Goal: Check status: Check status

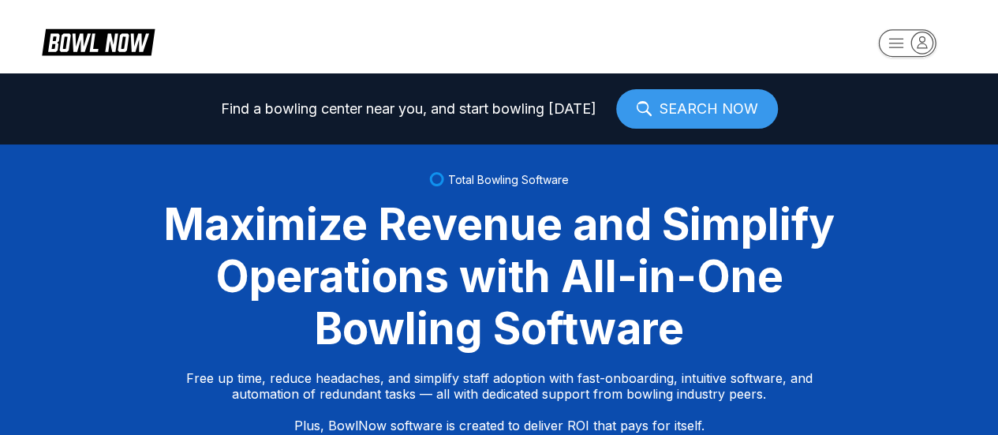
click at [915, 49] on icon "button" at bounding box center [922, 42] width 21 height 21
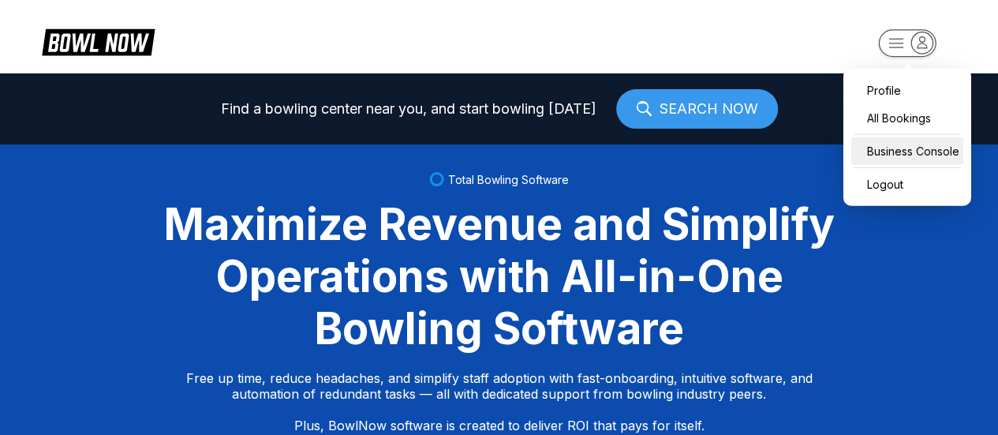
click at [900, 148] on div "Business Console" at bounding box center [908, 151] width 112 height 28
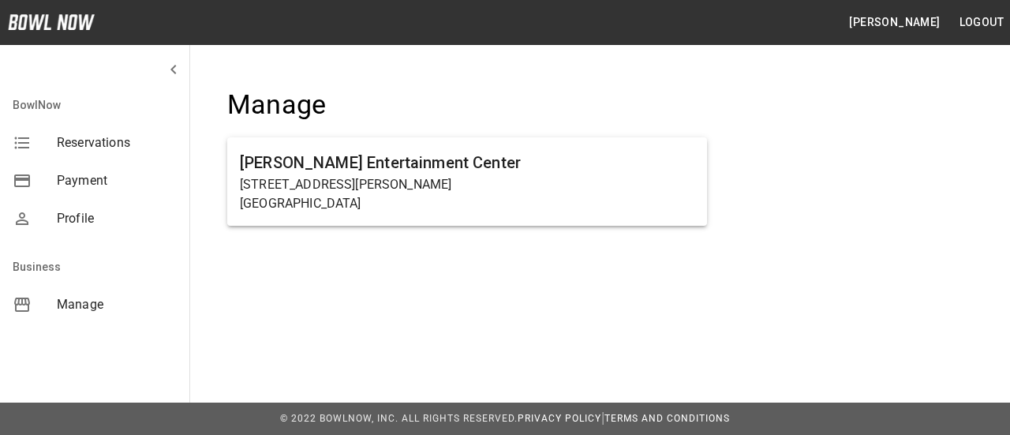
click at [76, 317] on div "Manage" at bounding box center [94, 305] width 189 height 38
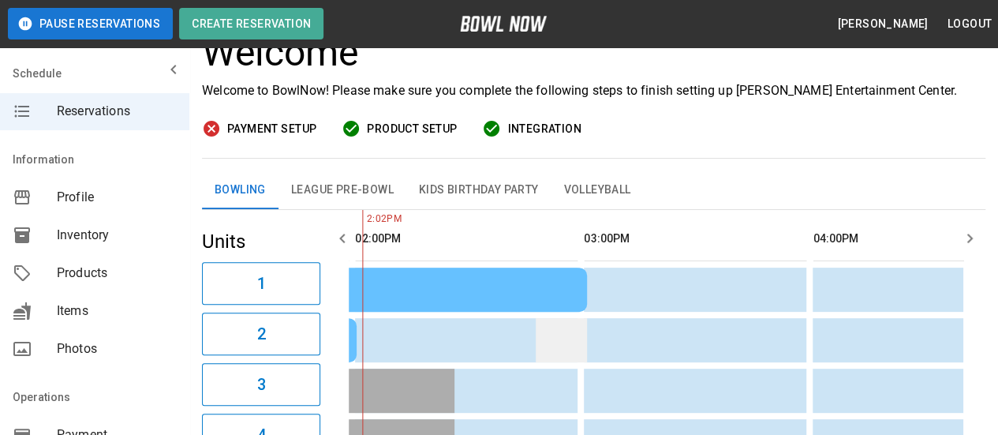
scroll to position [158, 0]
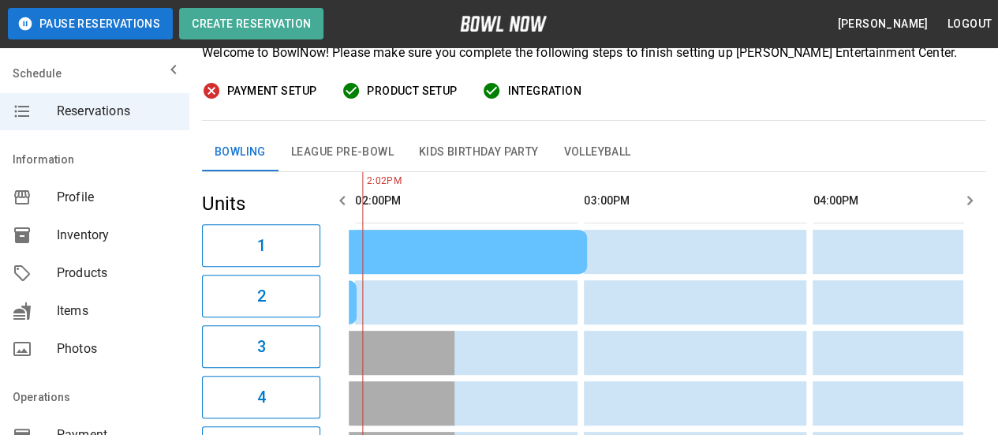
click at [345, 198] on icon "button" at bounding box center [342, 200] width 19 height 19
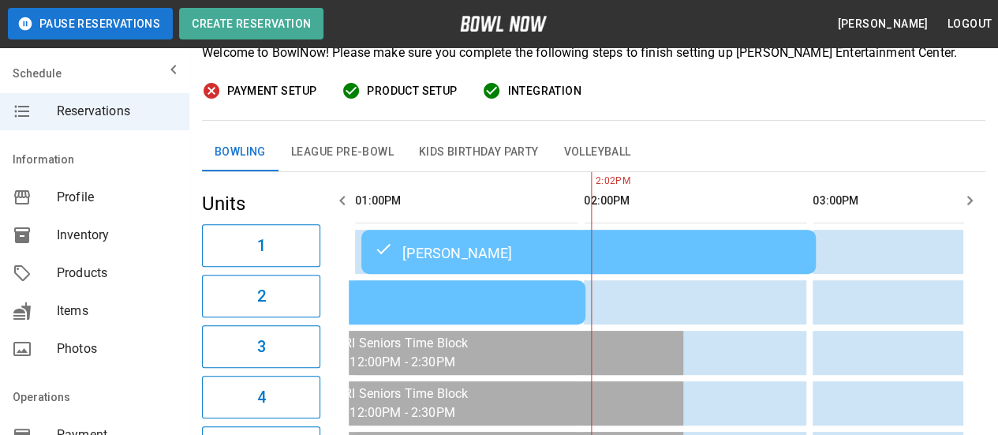
click at [345, 198] on icon "button" at bounding box center [342, 200] width 19 height 19
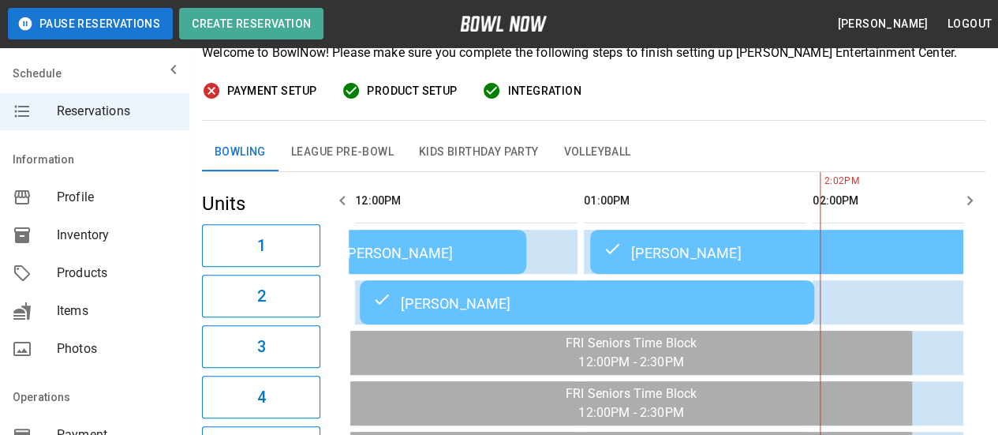
click at [340, 204] on icon "button" at bounding box center [342, 200] width 19 height 19
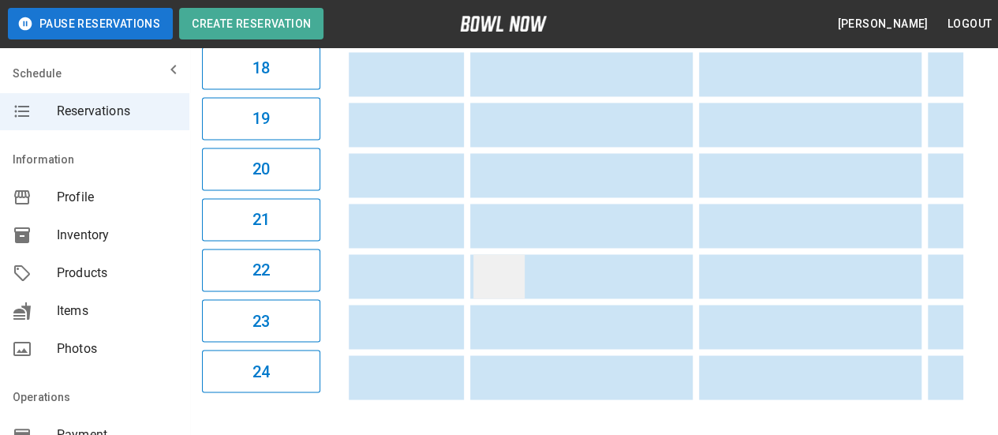
scroll to position [0, 0]
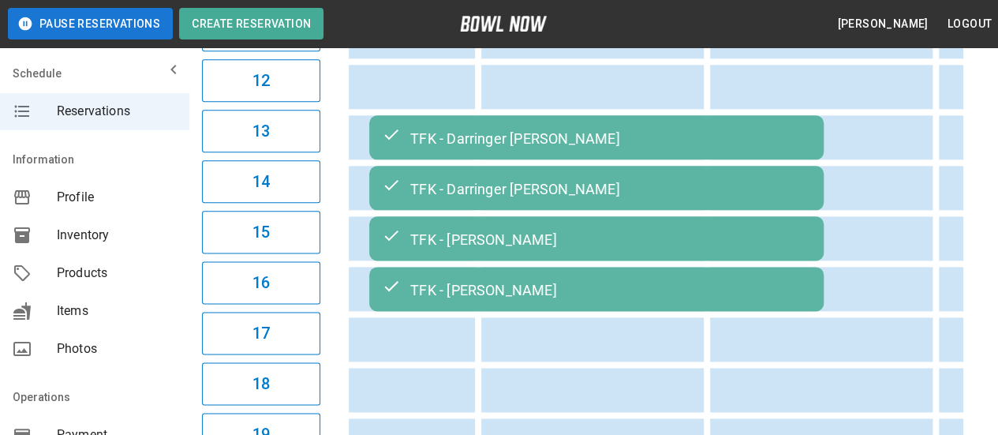
click at [621, 142] on div "TFK - Darringer [PERSON_NAME]" at bounding box center [596, 137] width 429 height 19
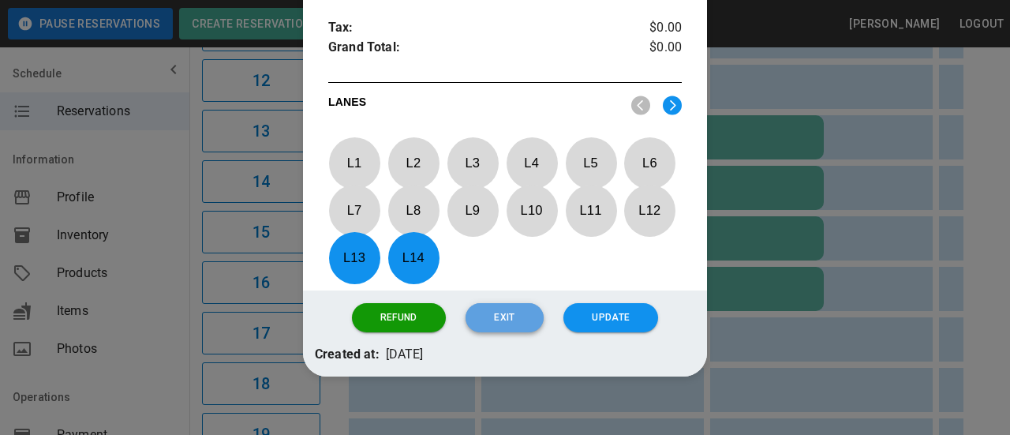
click at [504, 303] on button "Exit" at bounding box center [504, 317] width 77 height 29
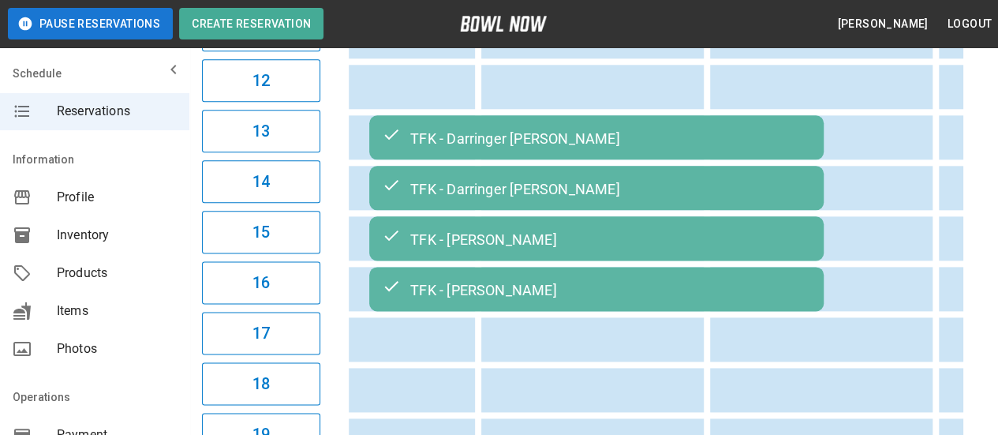
click at [559, 233] on div "TFK - [PERSON_NAME]" at bounding box center [596, 238] width 429 height 19
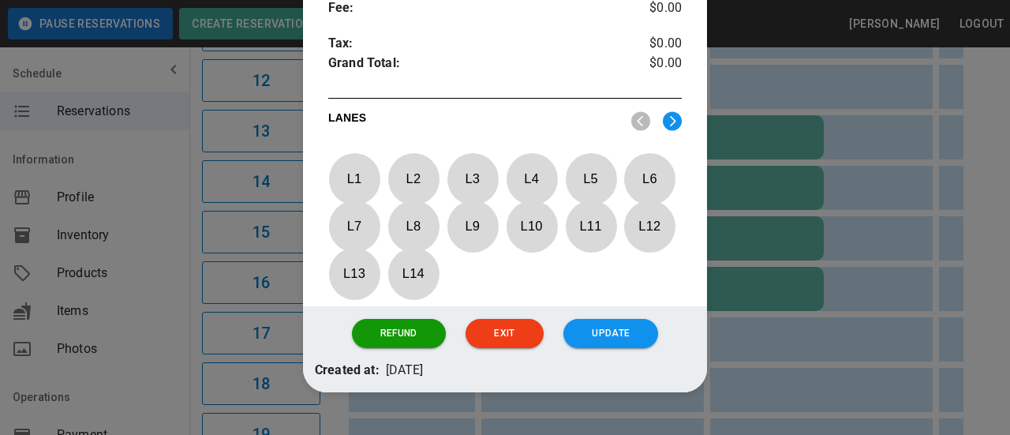
click at [496, 306] on div "Refund Exit Update" at bounding box center [505, 333] width 404 height 54
click at [491, 319] on button "Exit" at bounding box center [504, 333] width 77 height 29
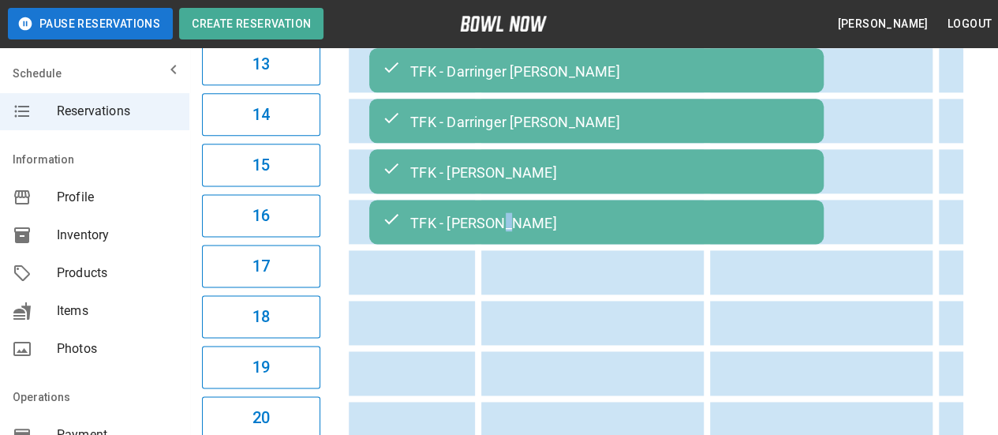
scroll to position [878, 0]
